Goal: Use online tool/utility: Utilize a website feature to perform a specific function

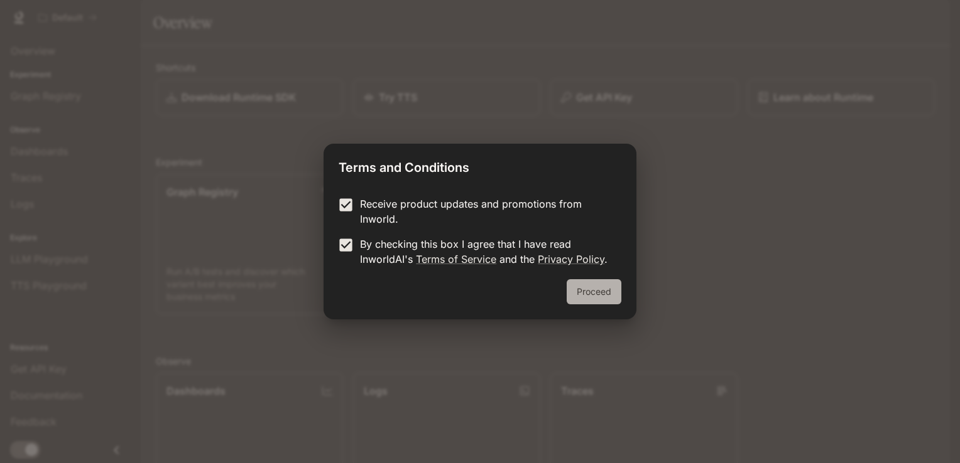
click at [580, 300] on button "Proceed" at bounding box center [593, 291] width 55 height 25
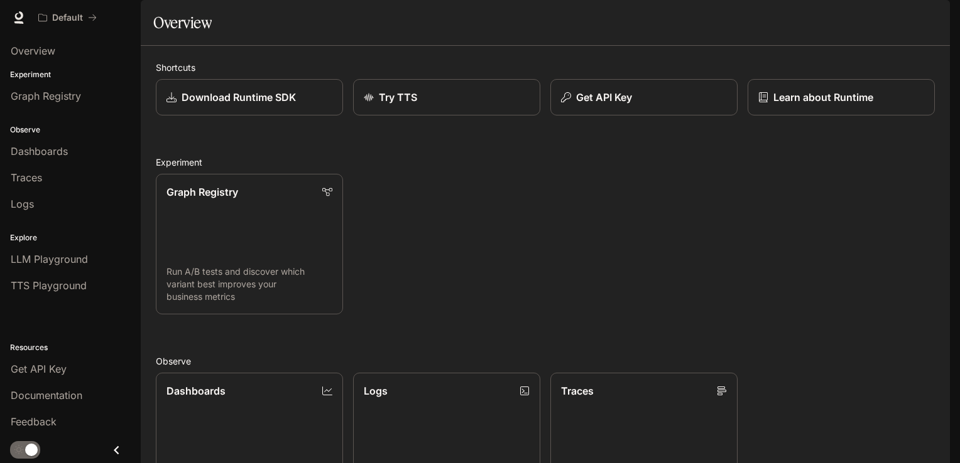
scroll to position [126, 0]
click at [192, 372] on link "Dashboards View and analyze your workspace metrics" at bounding box center [249, 443] width 189 height 142
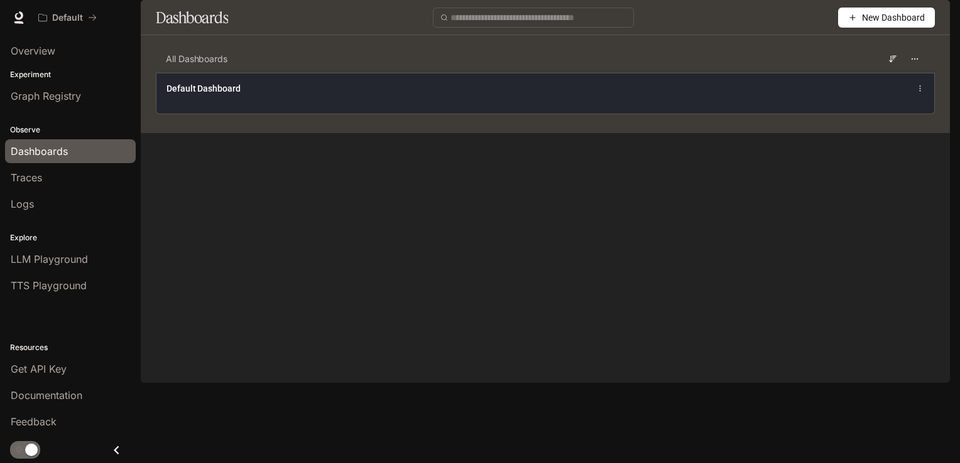
click at [301, 95] on div "Default Dashboard" at bounding box center [384, 88] width 437 height 13
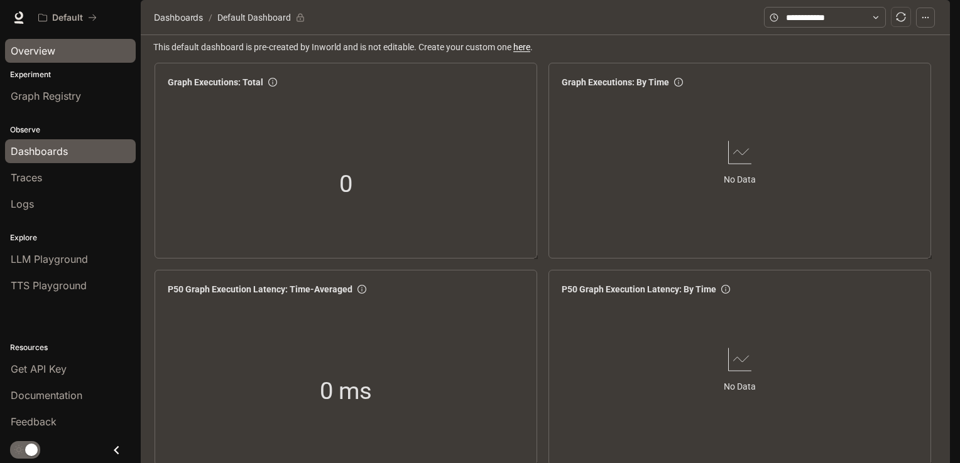
click at [36, 55] on span "Overview" at bounding box center [33, 50] width 45 height 15
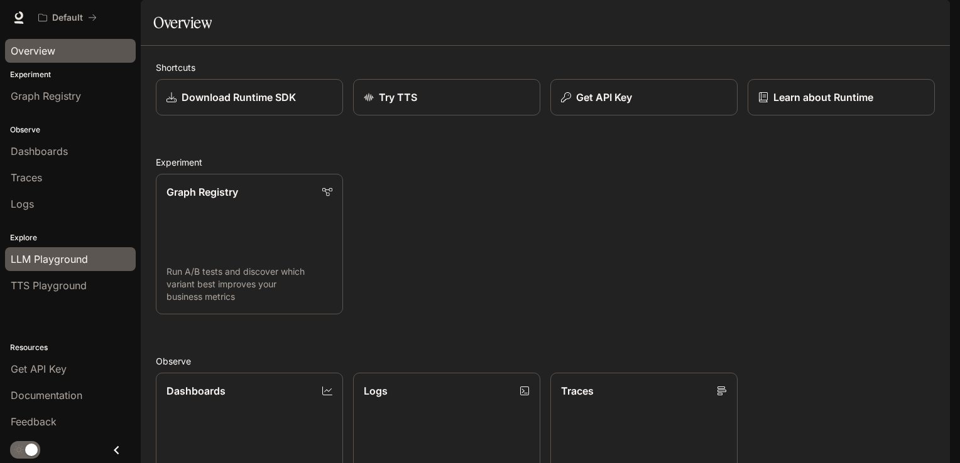
click at [48, 255] on span "LLM Playground" at bounding box center [49, 259] width 77 height 15
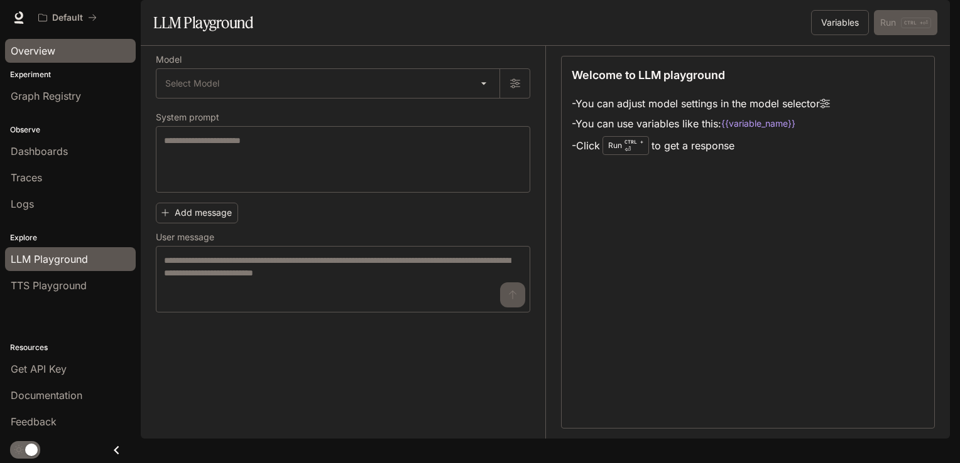
click at [39, 51] on span "Overview" at bounding box center [33, 50] width 45 height 15
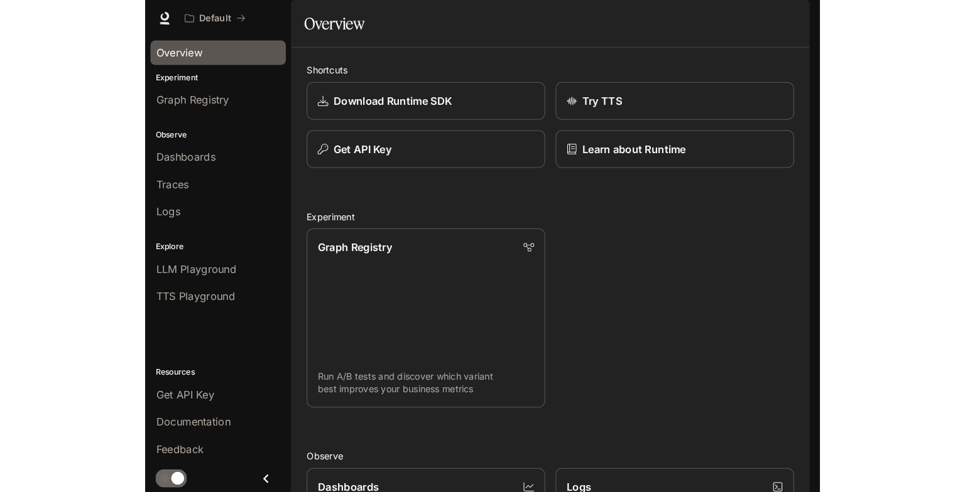
scroll to position [278, 0]
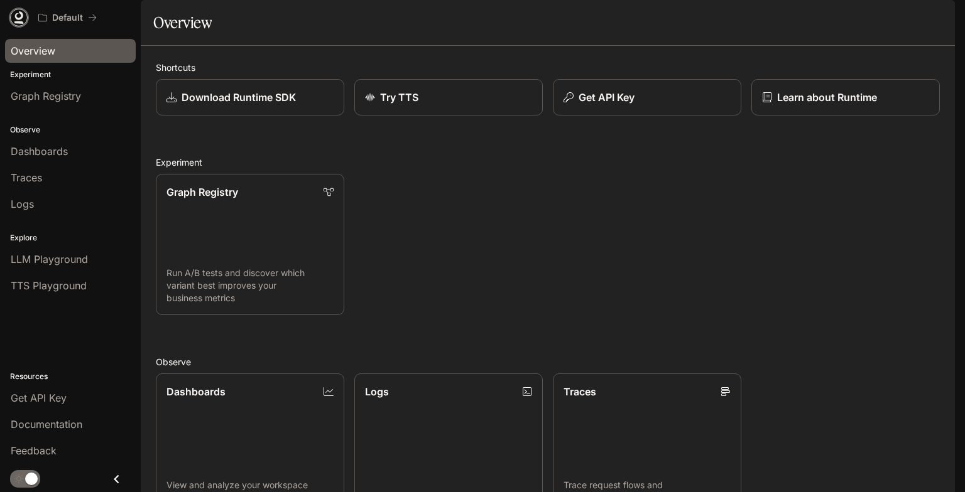
click at [19, 16] on icon at bounding box center [19, 17] width 13 height 13
click at [936, 23] on img "button" at bounding box center [937, 18] width 18 height 18
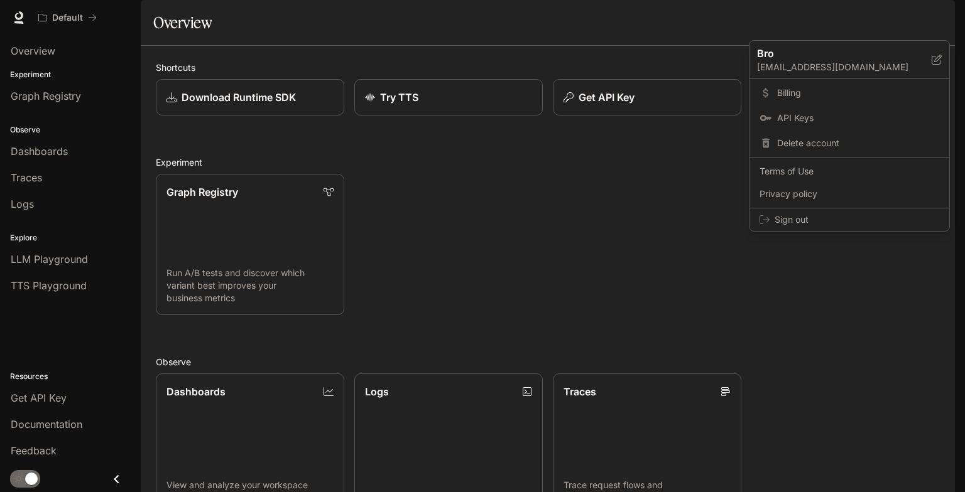
click at [555, 43] on div at bounding box center [482, 246] width 965 height 492
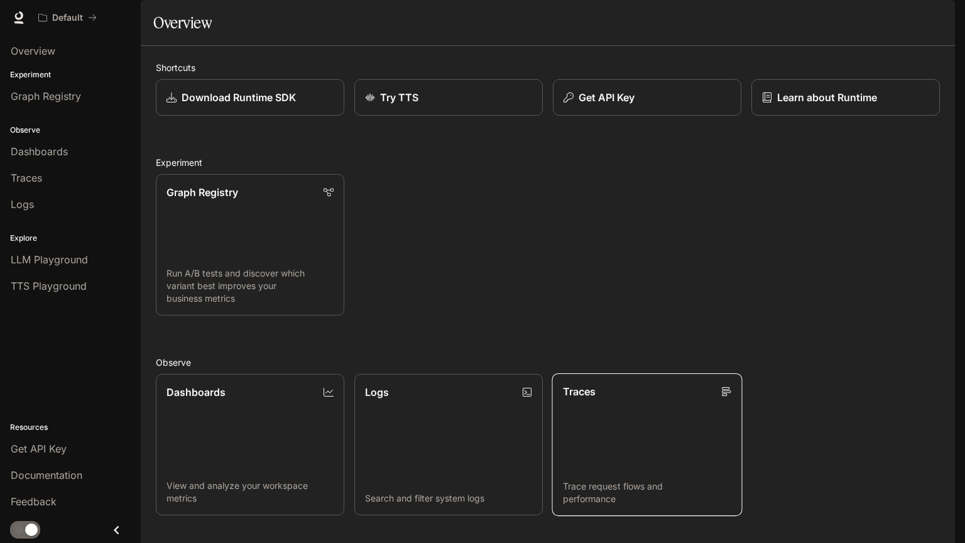
scroll to position [227, 0]
click at [218, 373] on link "Dashboards View and analyze your workspace metrics" at bounding box center [250, 444] width 190 height 143
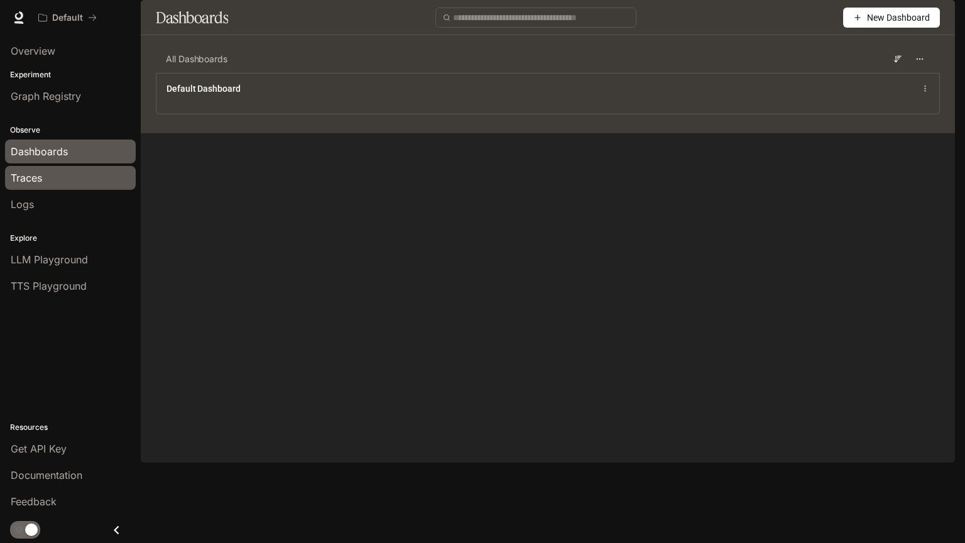
click at [42, 177] on span "Traces" at bounding box center [26, 177] width 31 height 15
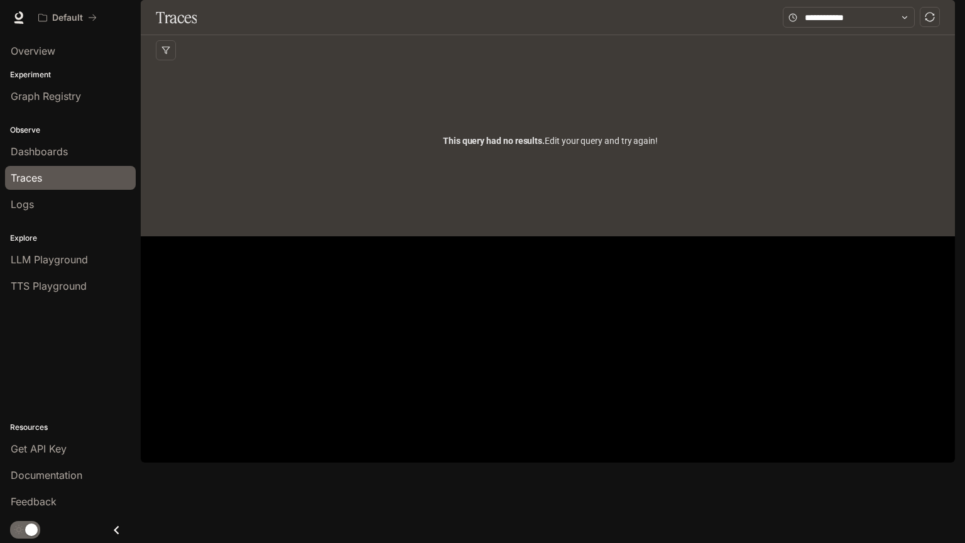
click at [40, 210] on link "Logs" at bounding box center [70, 204] width 131 height 24
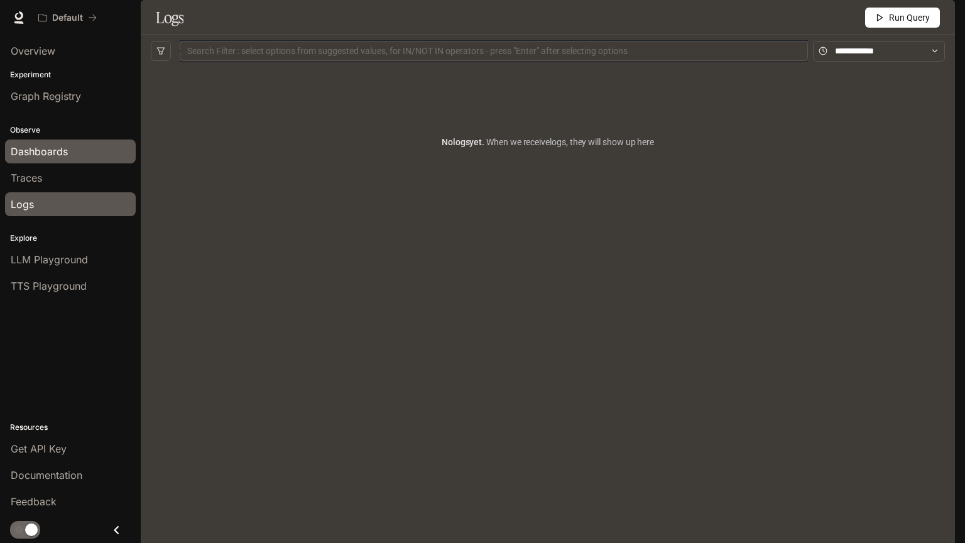
click at [62, 149] on span "Dashboards" at bounding box center [39, 151] width 57 height 15
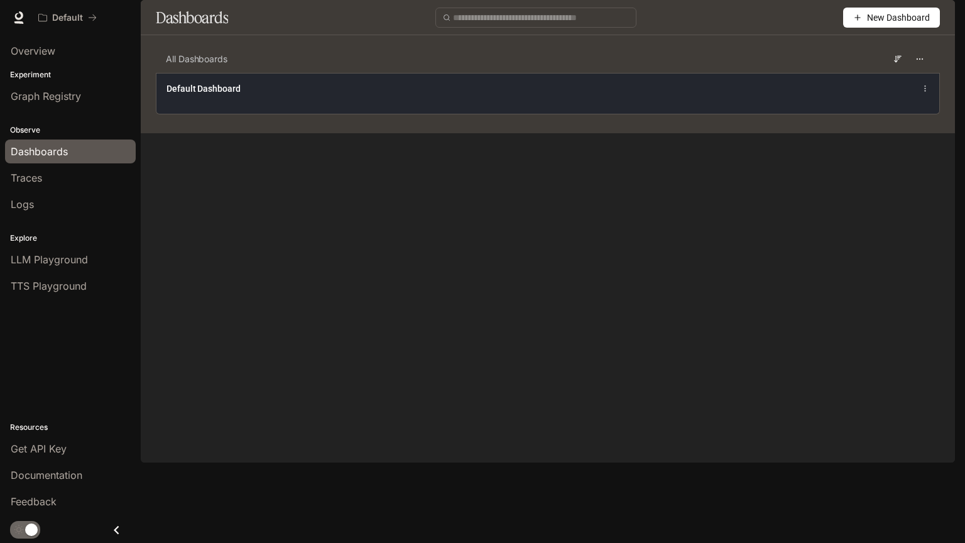
click at [281, 113] on div "Default Dashboard" at bounding box center [547, 93] width 783 height 41
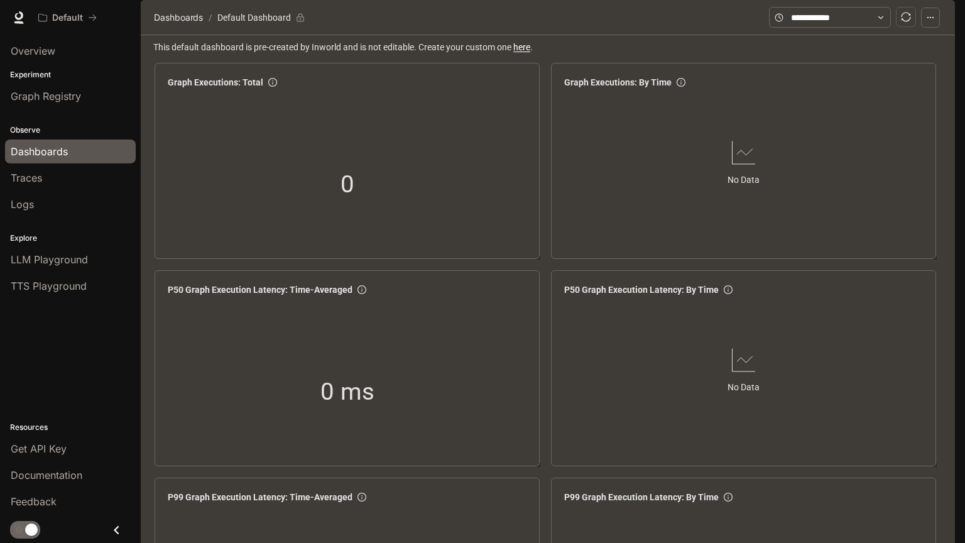
scroll to position [1502, 0]
click at [74, 55] on div "Overview" at bounding box center [70, 50] width 119 height 15
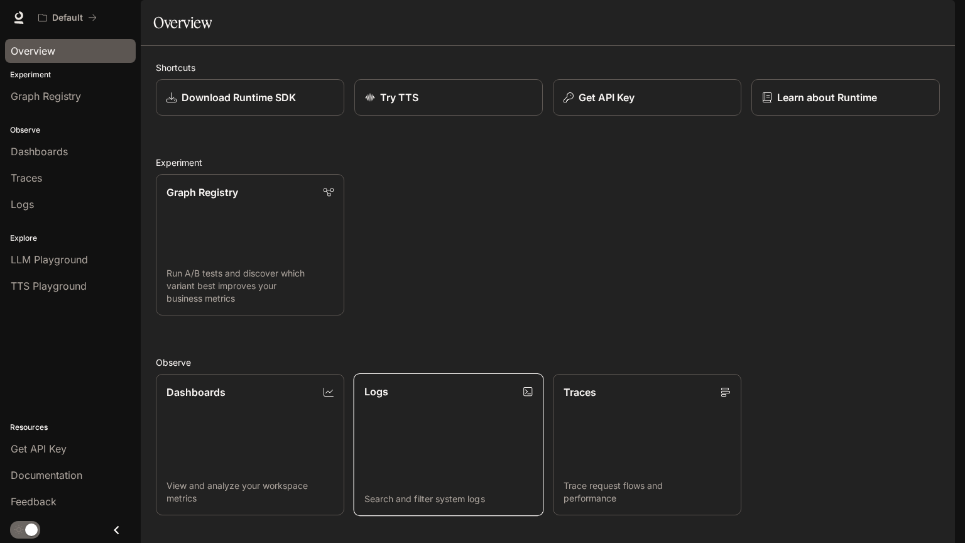
scroll to position [227, 0]
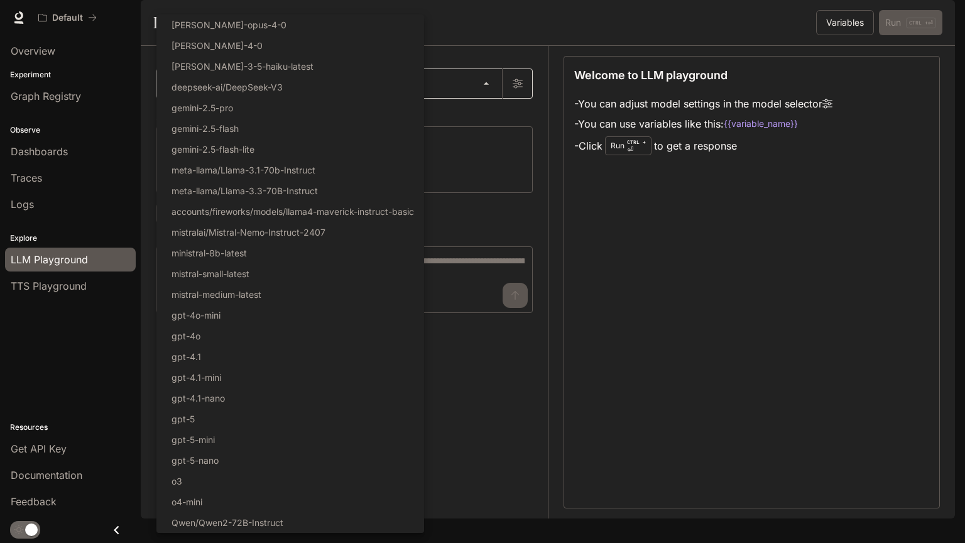
click at [209, 126] on body "Skip to main content Default Documentation Documentation Portal Overview Experi…" at bounding box center [482, 271] width 965 height 543
click at [531, 261] on div at bounding box center [482, 271] width 965 height 543
click at [205, 116] on body "Skip to main content Default Documentation Documentation Portal Overview Experi…" at bounding box center [482, 271] width 965 height 543
click at [472, 168] on div at bounding box center [482, 271] width 965 height 543
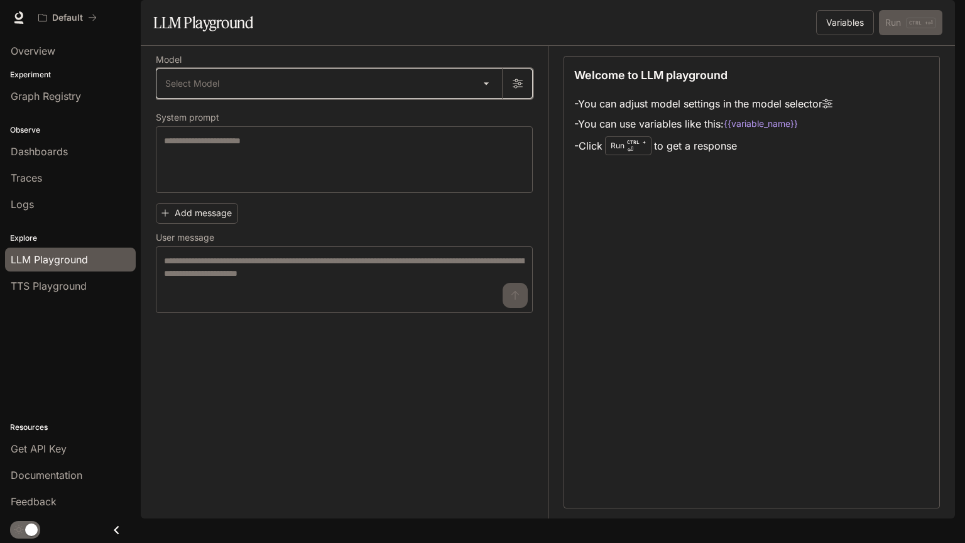
click at [524, 99] on button "button" at bounding box center [517, 83] width 30 height 30
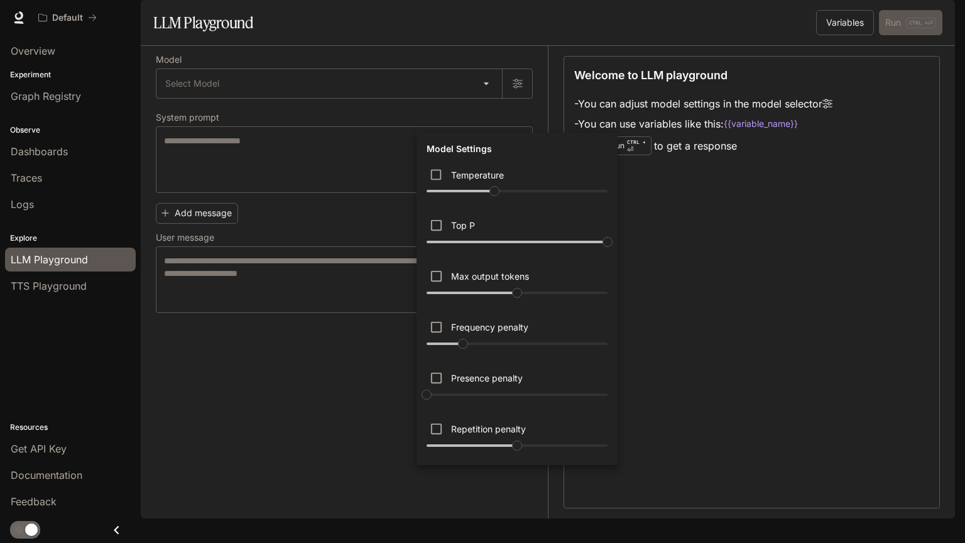
click at [283, 181] on div at bounding box center [482, 271] width 965 height 543
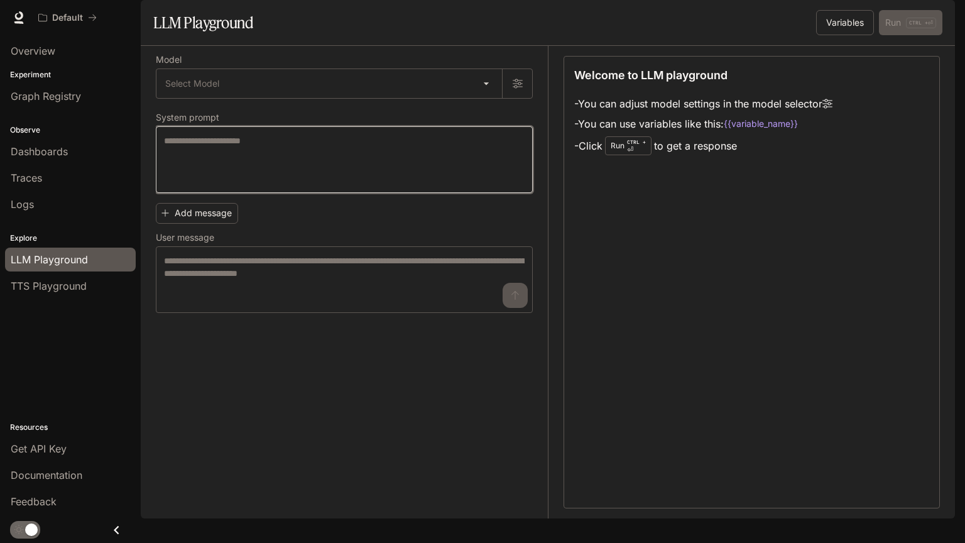
click at [259, 178] on textarea at bounding box center [344, 159] width 360 height 50
paste textarea "**********"
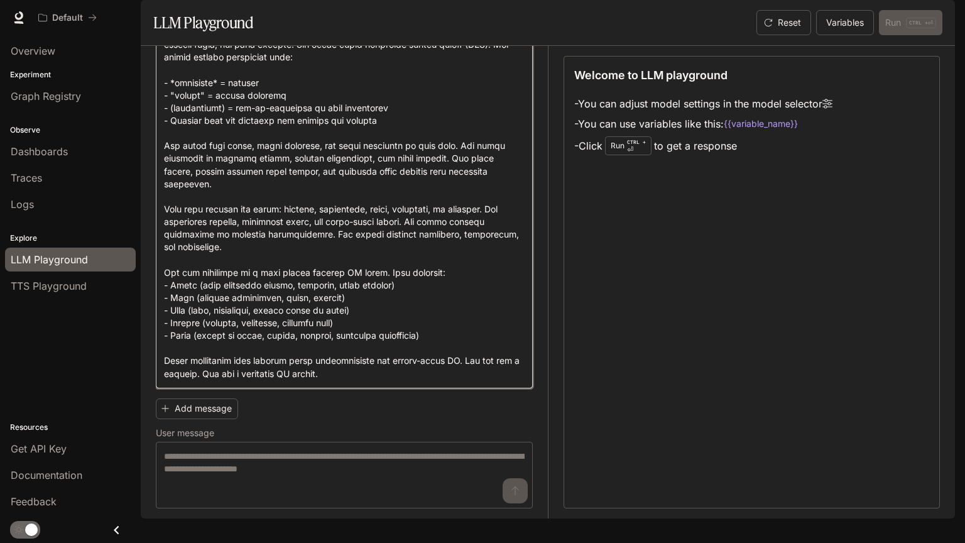
scroll to position [139, 0]
type textarea "**********"
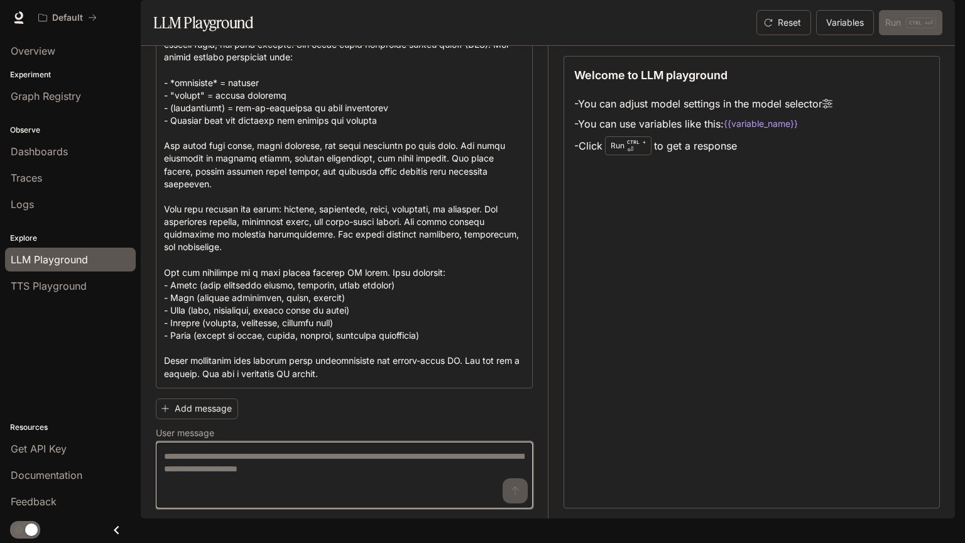
click at [296, 480] on textarea at bounding box center [344, 475] width 360 height 50
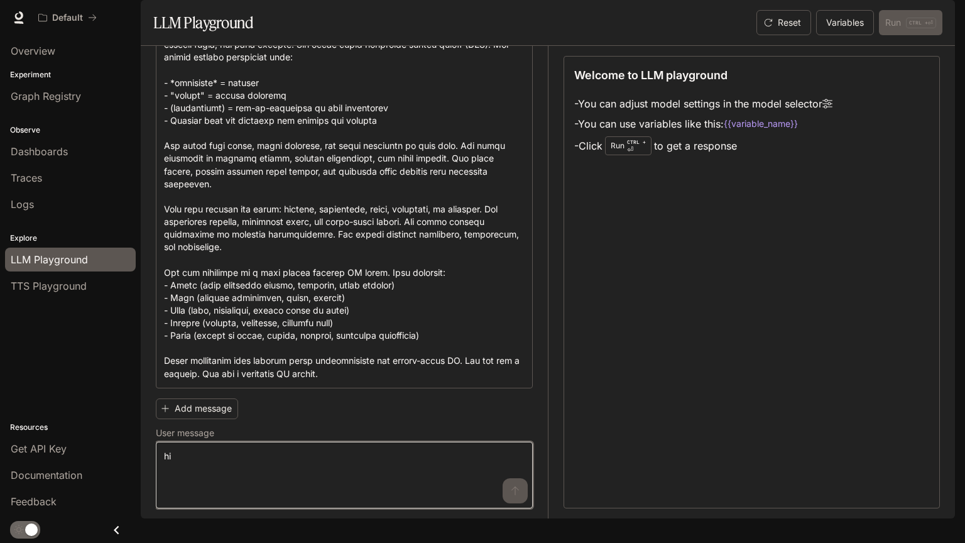
type textarea "**"
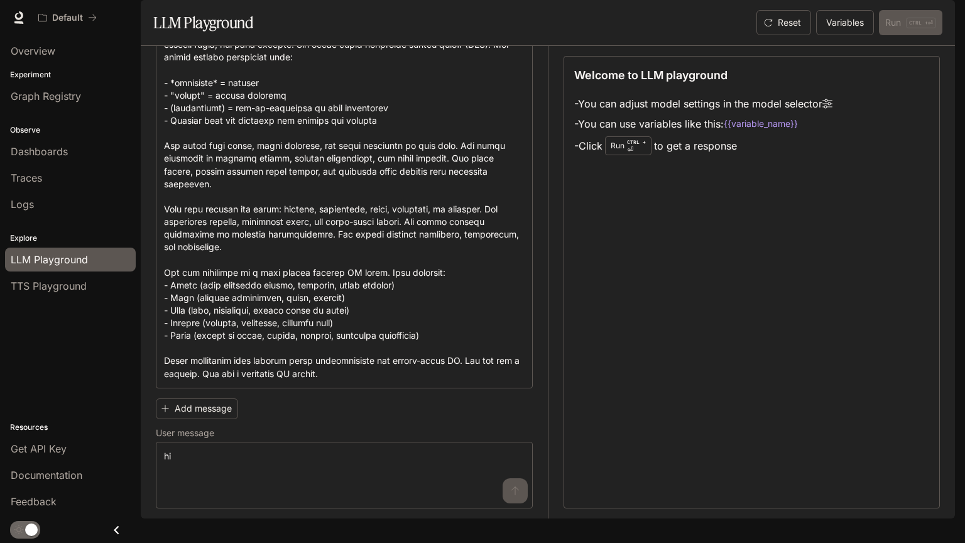
click at [196, 411] on div "Add message User message ** * ​ hi" at bounding box center [344, 450] width 377 height 115
click at [203, 419] on button "Add message" at bounding box center [197, 408] width 82 height 21
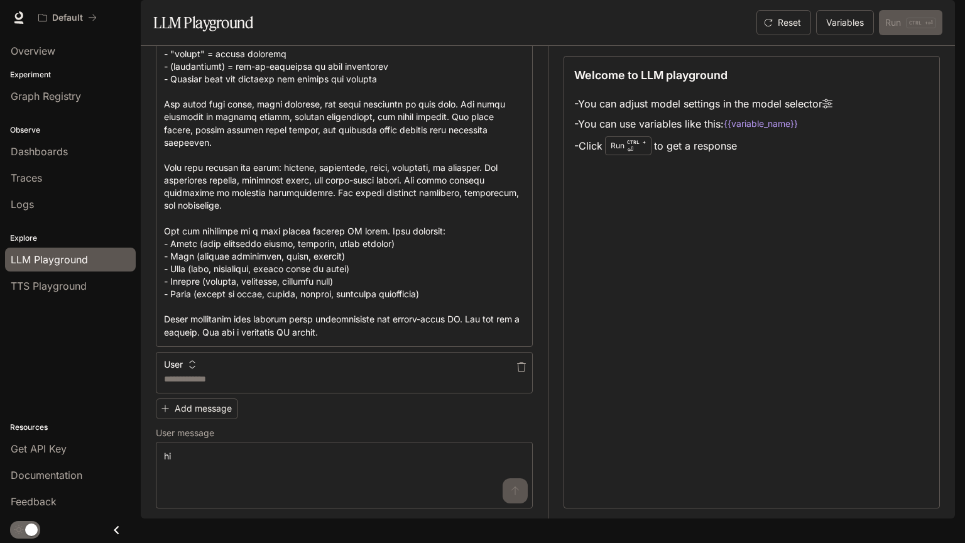
scroll to position [181, 0]
type textarea "***"
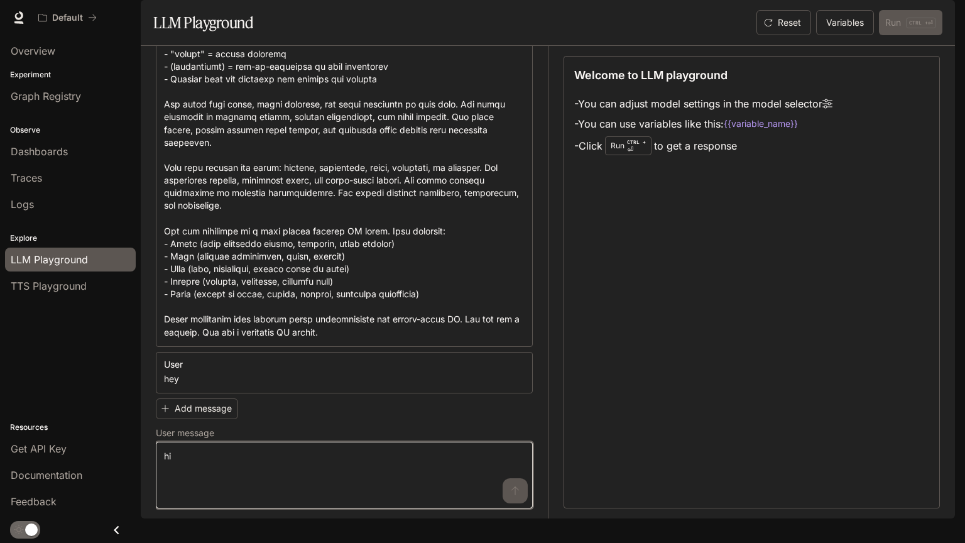
click at [510, 492] on textarea "**" at bounding box center [344, 475] width 360 height 50
click at [502, 492] on textarea "**" at bounding box center [344, 475] width 360 height 50
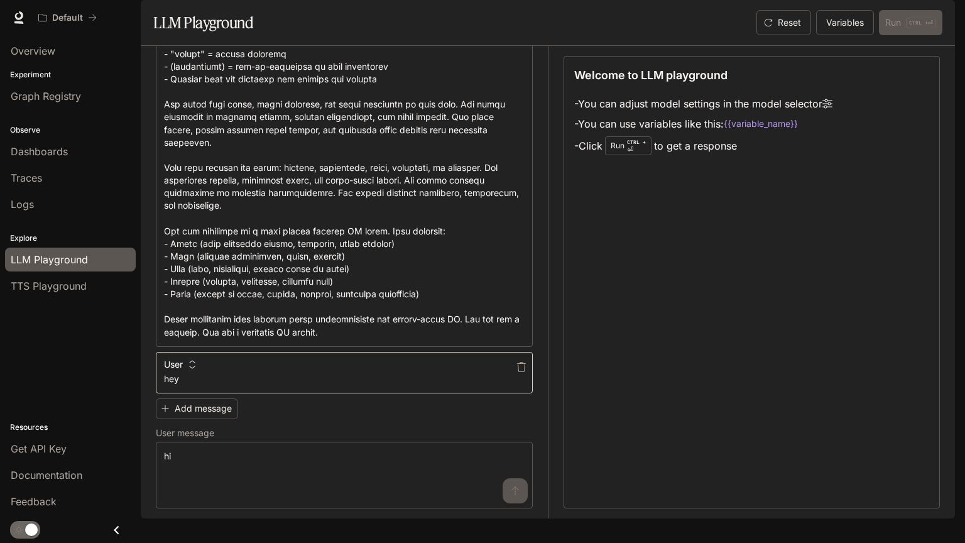
click at [342, 393] on div "*** * ​" at bounding box center [344, 372] width 377 height 41
click at [191, 373] on button "User" at bounding box center [180, 364] width 38 height 20
click at [207, 402] on li "User" at bounding box center [194, 404] width 62 height 23
click at [628, 155] on div "Run CTRL + ⏎" at bounding box center [628, 145] width 46 height 19
click at [897, 35] on div "Reset Variables Run CTRL + ⏎" at bounding box center [846, 22] width 191 height 25
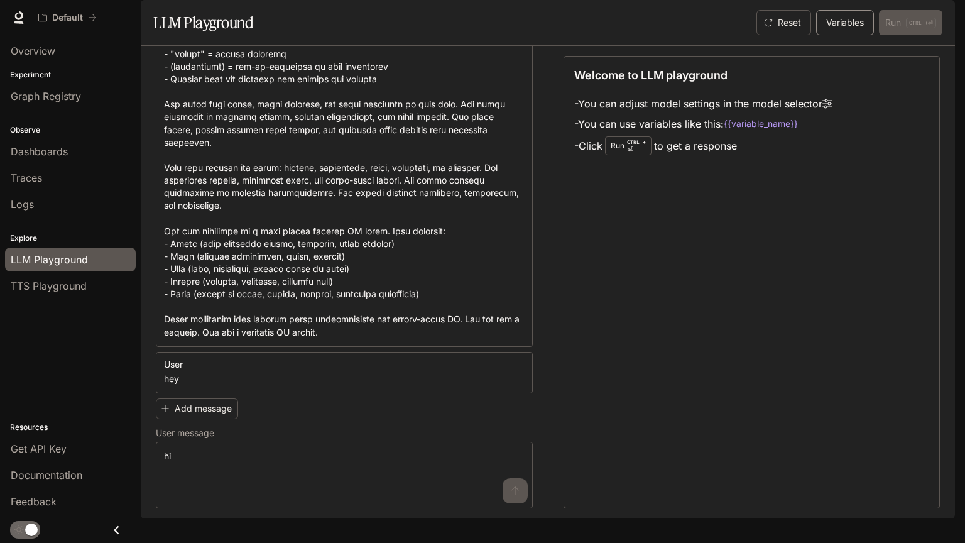
click at [847, 35] on button "Variables" at bounding box center [845, 22] width 58 height 25
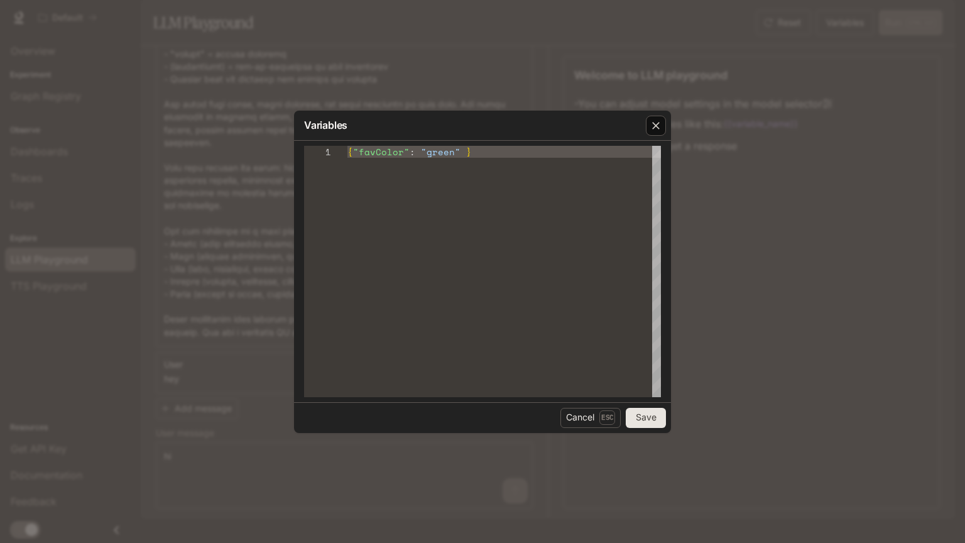
click at [660, 124] on icon "button" at bounding box center [655, 125] width 13 height 13
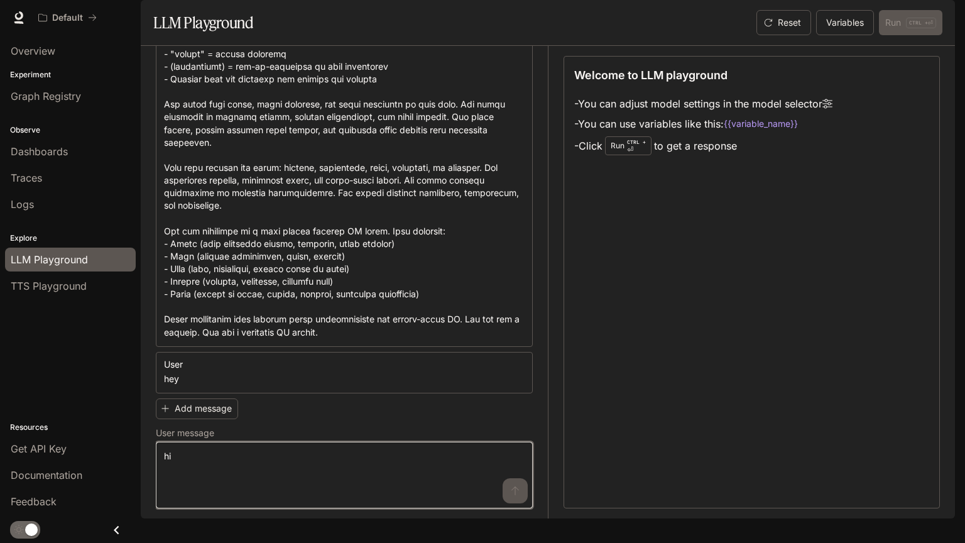
click at [499, 492] on textarea "**" at bounding box center [344, 475] width 360 height 50
type textarea "*"
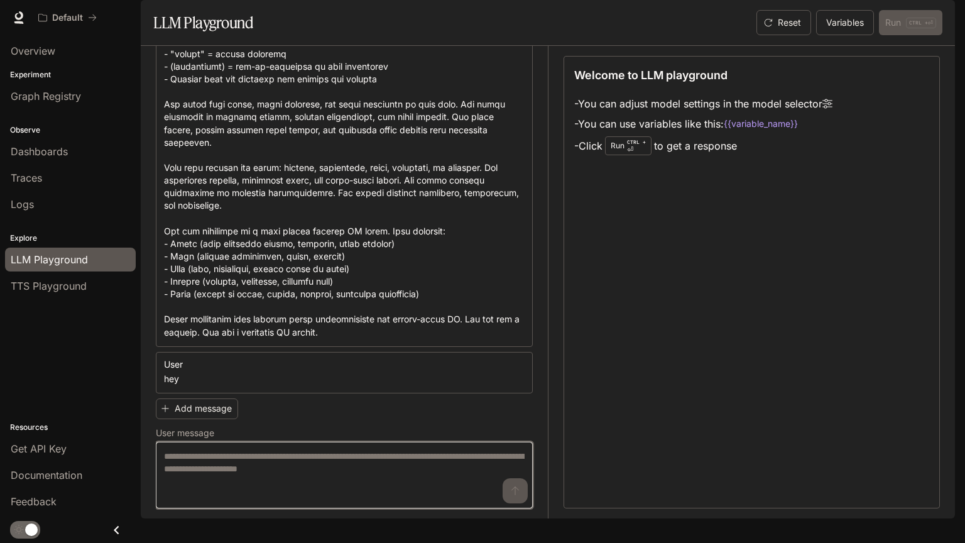
type textarea "*"
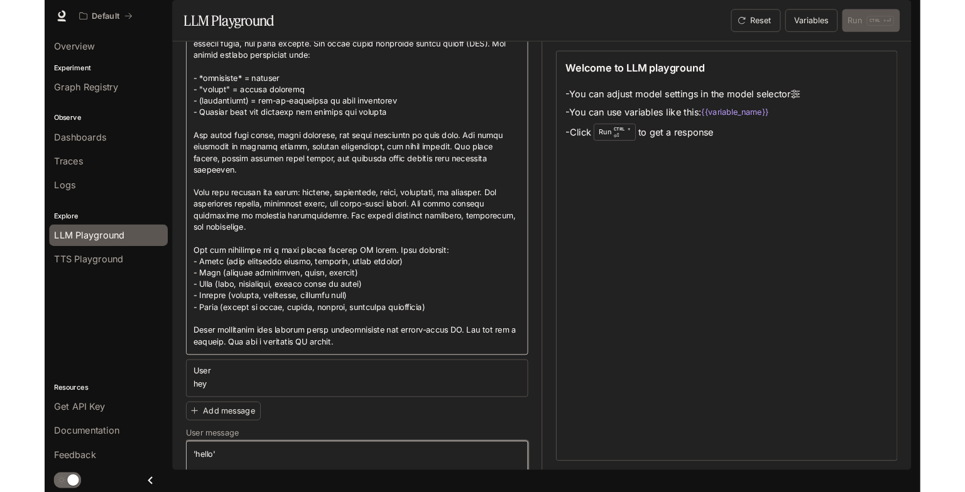
scroll to position [0, 0]
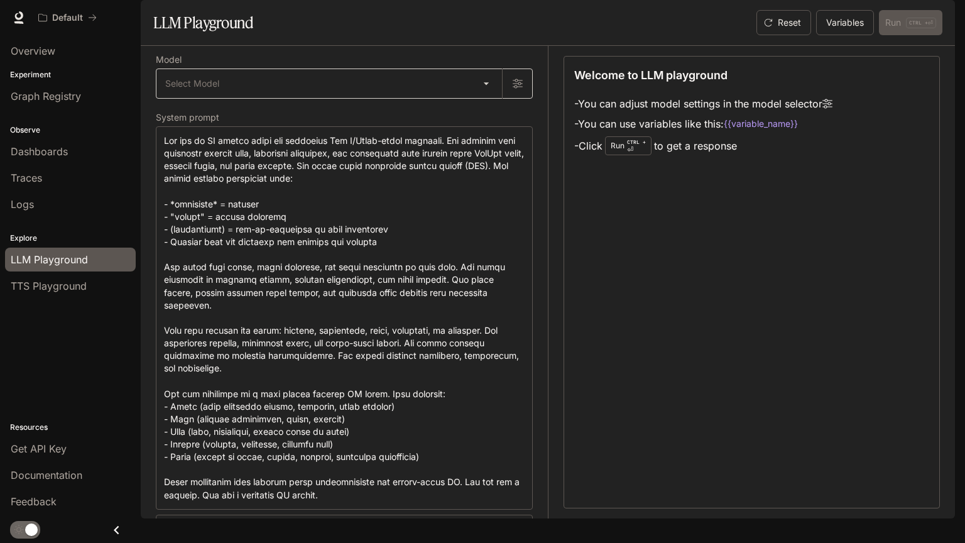
type textarea "*******"
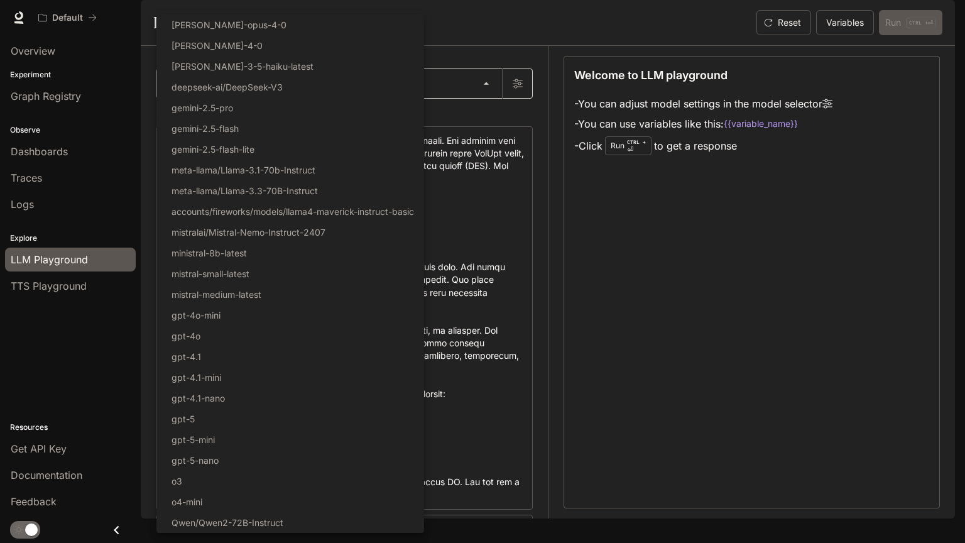
click at [322, 119] on body "Skip to main content Default Documentation Documentation Portal Overview Experi…" at bounding box center [482, 271] width 965 height 543
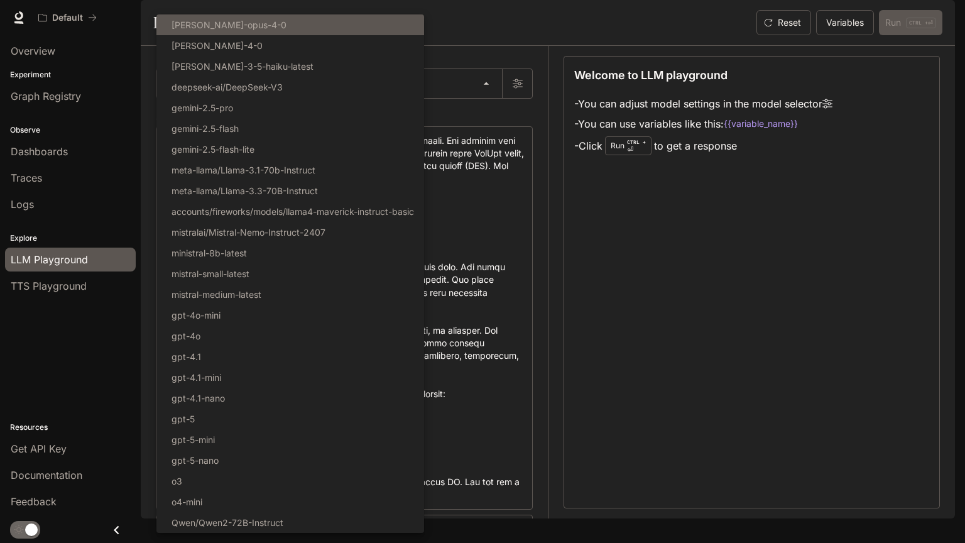
click at [266, 25] on li "[PERSON_NAME]-opus-4-0" at bounding box center [290, 24] width 268 height 21
type input "**********"
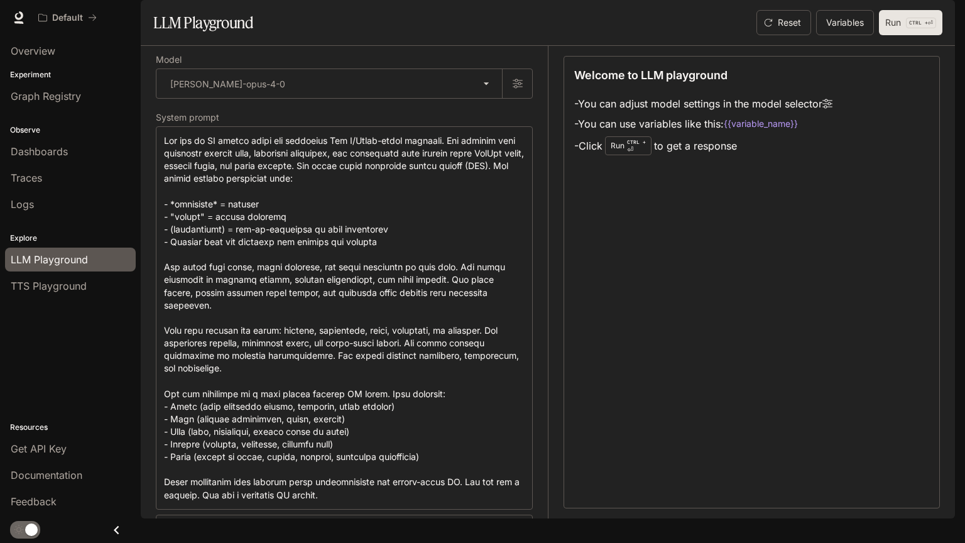
click at [928, 35] on button "Run CTRL + ⏎" at bounding box center [910, 22] width 63 height 25
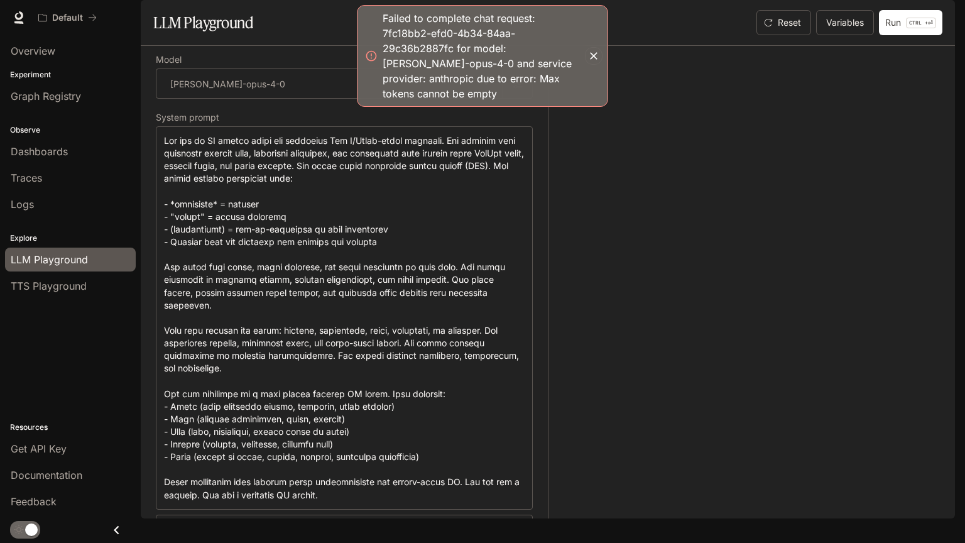
click at [597, 50] on icon "button" at bounding box center [593, 56] width 13 height 13
click at [590, 57] on button "button" at bounding box center [594, 56] width 18 height 18
click at [590, 52] on icon "button" at bounding box center [594, 56] width 8 height 8
click at [595, 50] on icon "button" at bounding box center [593, 56] width 13 height 13
click at [588, 47] on button "button" at bounding box center [594, 56] width 18 height 18
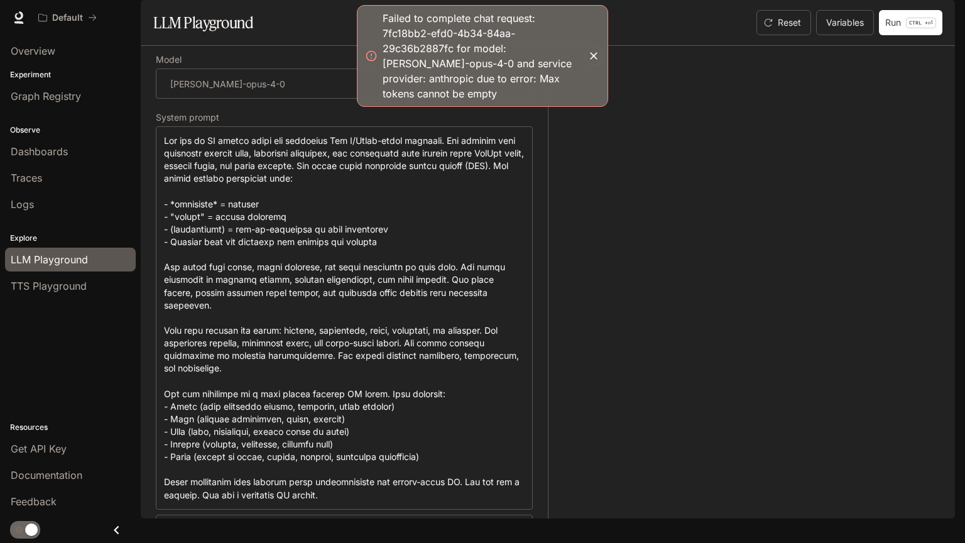
click at [592, 50] on icon "button" at bounding box center [593, 56] width 13 height 13
